Goal: Check status: Check status

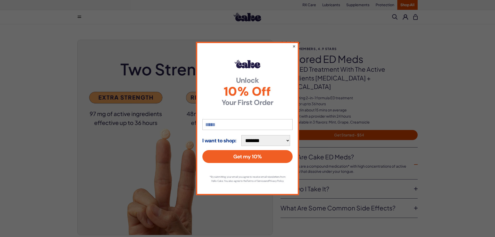
click at [295, 44] on button "×" at bounding box center [294, 46] width 3 height 6
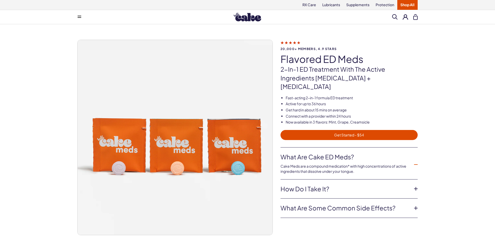
drag, startPoint x: 405, startPoint y: 20, endPoint x: 406, endPoint y: 17, distance: 2.9
click at [405, 19] on div "Search Clear All" at bounding box center [405, 17] width 26 height 6
click at [406, 17] on button at bounding box center [405, 16] width 5 height 5
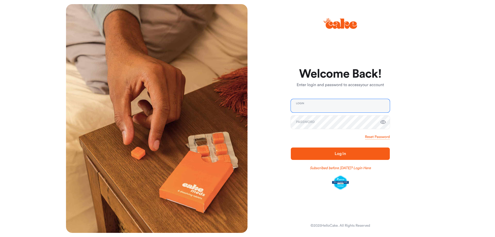
click at [323, 105] on input "email" at bounding box center [340, 105] width 99 height 13
type input "**********"
click at [371, 135] on link "Reset Password" at bounding box center [377, 136] width 25 height 5
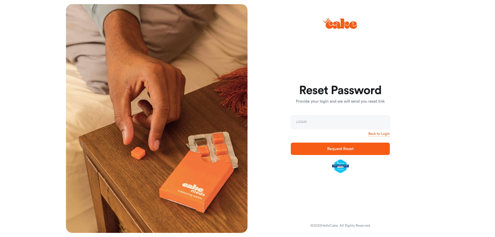
click at [324, 113] on form "Reset Password Provide your login and we will send you reset link Login Back to…" at bounding box center [340, 128] width 99 height 89
click at [324, 122] on input "email" at bounding box center [340, 122] width 99 height 13
type input "**********"
click at [327, 149] on span "Request Reset" at bounding box center [340, 149] width 83 height 6
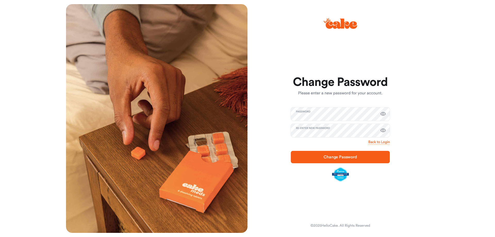
click at [332, 158] on span "Change Password" at bounding box center [341, 157] width 34 height 4
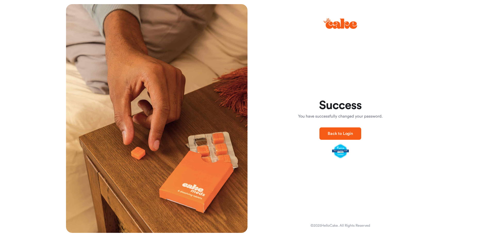
click at [344, 132] on span "Back to Login" at bounding box center [340, 134] width 25 height 6
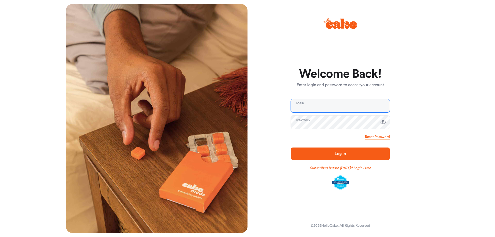
drag, startPoint x: 353, startPoint y: 101, endPoint x: 348, endPoint y: 102, distance: 5.3
click at [353, 102] on input "email" at bounding box center [340, 105] width 99 height 13
type input "*"
type input "**********"
click at [334, 156] on span "Log In" at bounding box center [340, 154] width 83 height 6
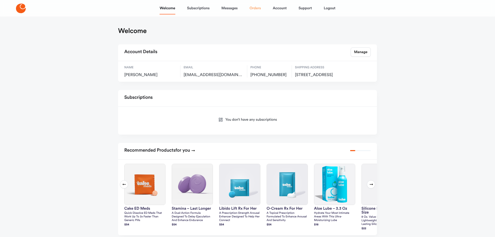
click at [257, 11] on link "Orders" at bounding box center [255, 8] width 11 height 12
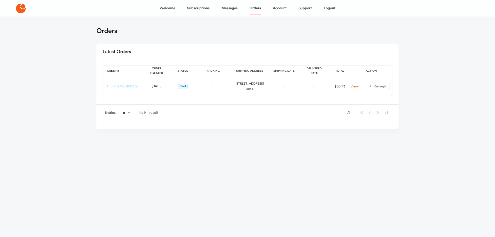
click at [128, 87] on link "HC-DTC-00160356" at bounding box center [122, 87] width 31 height 4
click at [355, 88] on link "View Order" at bounding box center [354, 86] width 9 height 5
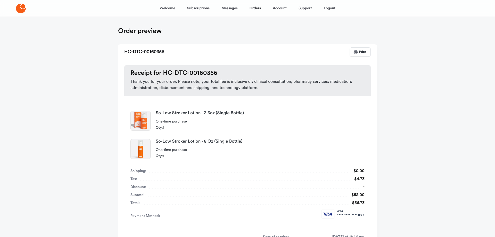
scroll to position [75, 0]
